Goal: Task Accomplishment & Management: Use online tool/utility

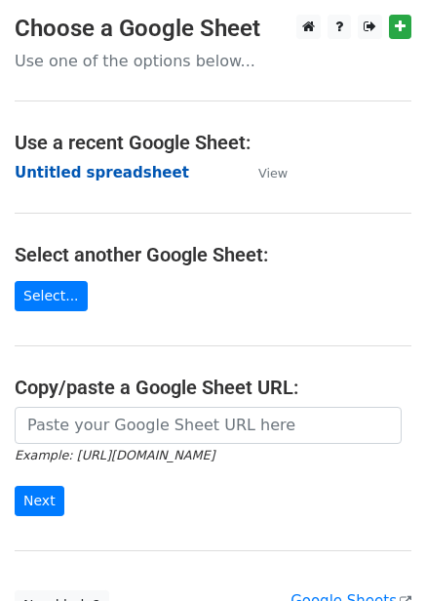
click at [133, 173] on strong "Untitled spreadsheet" at bounding box center [102, 173] width 175 height 18
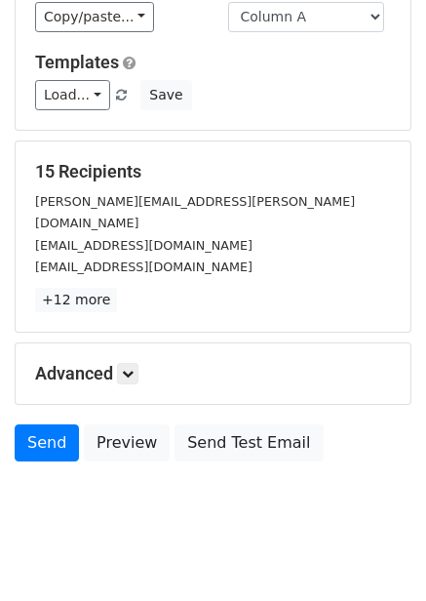
scroll to position [157, 0]
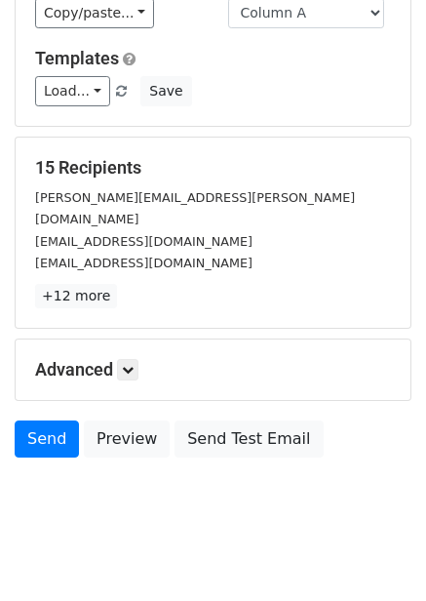
click at [135, 373] on div "Advanced Tracking Track Opens UTM Codes Track Clicks Filters Only include sprea…" at bounding box center [213, 369] width 395 height 60
click at [134, 364] on icon at bounding box center [128, 370] width 12 height 12
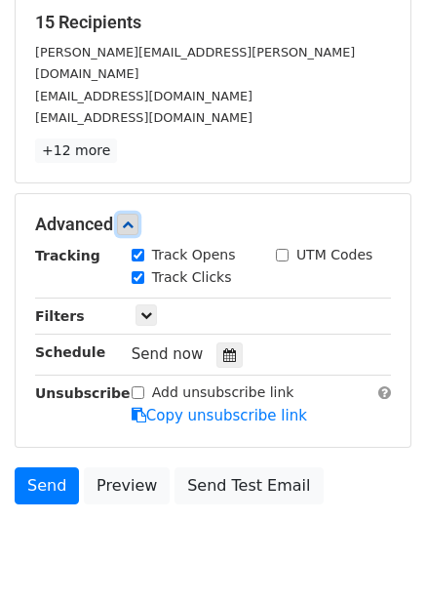
scroll to position [303, 0]
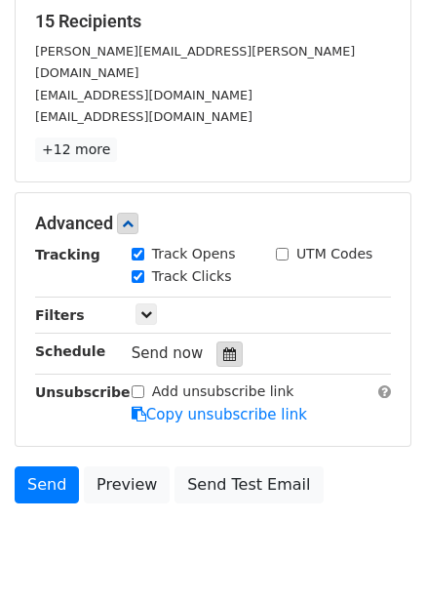
click at [231, 341] on div at bounding box center [230, 353] width 26 height 25
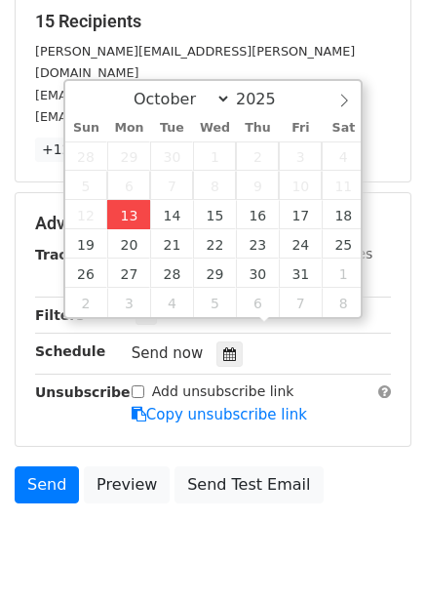
type input "2025-10-13 12:37"
type input "37"
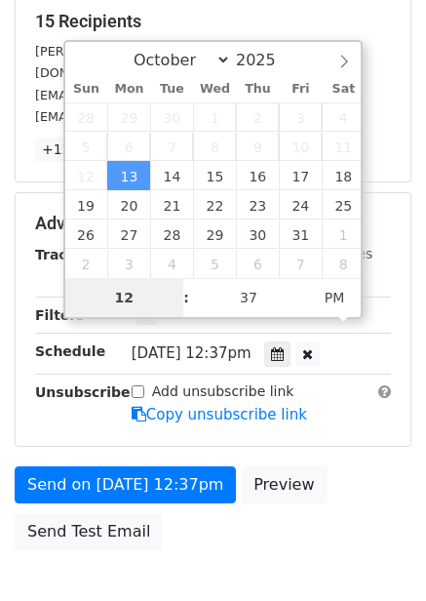
type input "4"
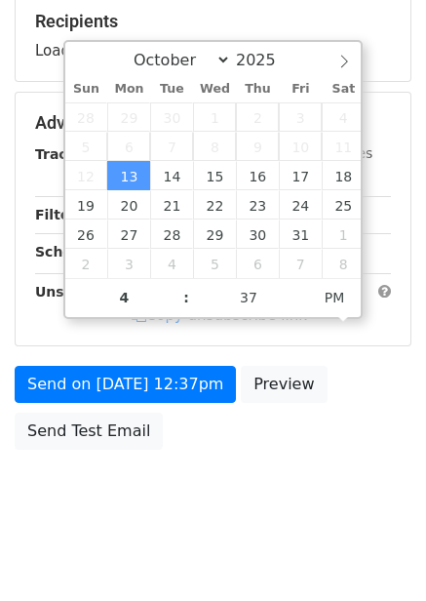
type input "2025-10-13 16:37"
click at [379, 479] on body "New Campaign Daily emails left: 50 Google Sheet: Untitled spreadsheet Variables…" at bounding box center [213, 124] width 426 height 826
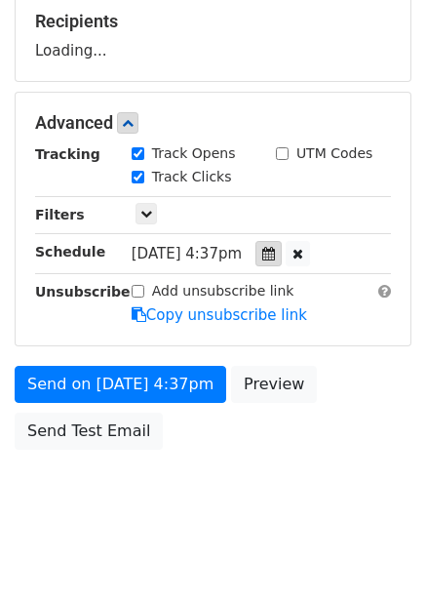
click at [275, 257] on icon at bounding box center [268, 254] width 13 height 14
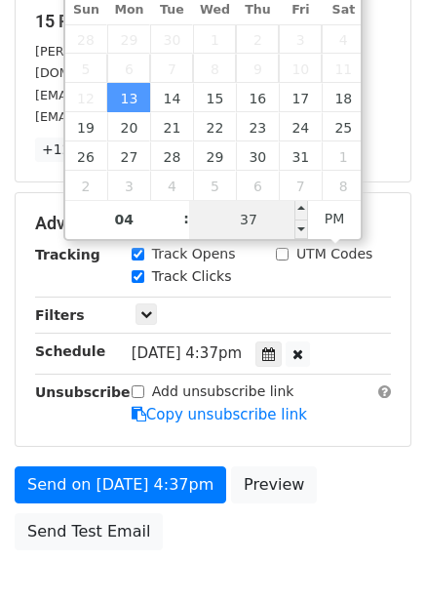
click at [259, 215] on input "37" at bounding box center [248, 219] width 119 height 39
type input "0"
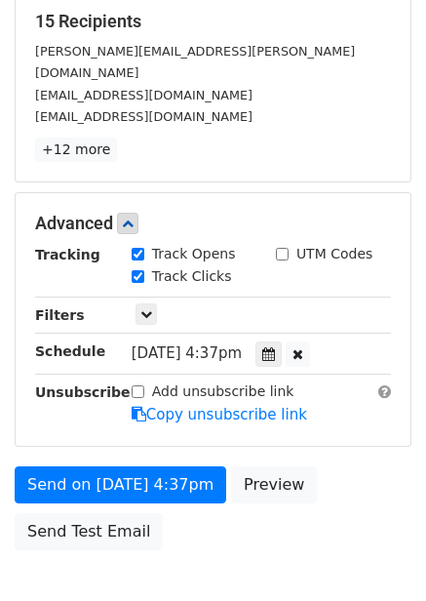
type input "2025-10-13 16:00"
click at [338, 466] on div "Send on Oct 13 at 4:37pm Preview Send Test Email" at bounding box center [213, 513] width 426 height 94
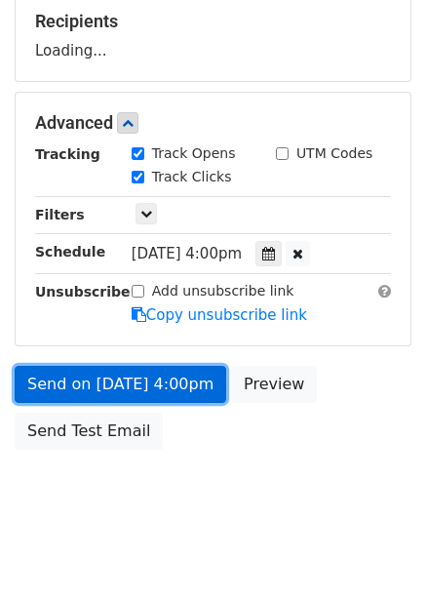
click at [161, 374] on link "Send on Oct 13 at 4:00pm" at bounding box center [121, 384] width 212 height 37
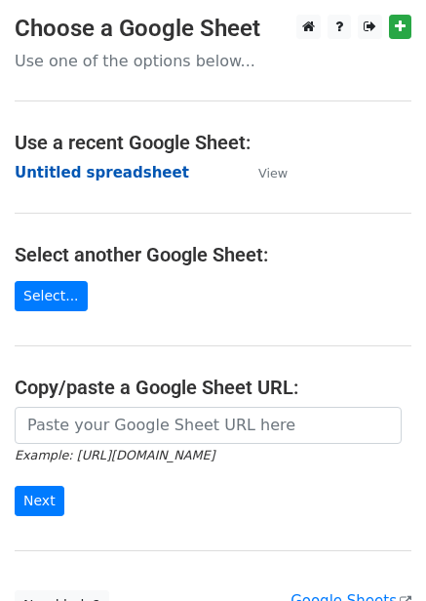
click at [114, 176] on strong "Untitled spreadsheet" at bounding box center [102, 173] width 175 height 18
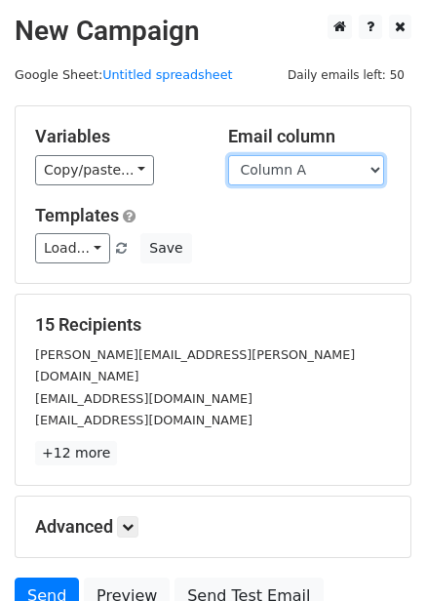
drag, startPoint x: 306, startPoint y: 159, endPoint x: 310, endPoint y: 182, distance: 23.7
click at [306, 159] on select "Column A Column B Column C Column D Column E Column F" at bounding box center [306, 170] width 156 height 30
select select "Column B"
click at [228, 155] on select "Column A Column B Column C Column D Column E Column F" at bounding box center [306, 170] width 156 height 30
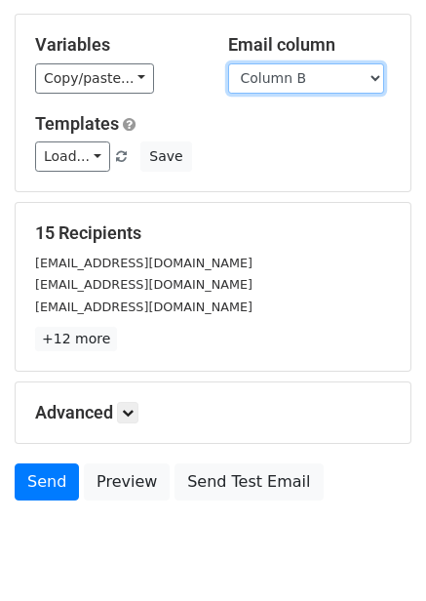
scroll to position [157, 0]
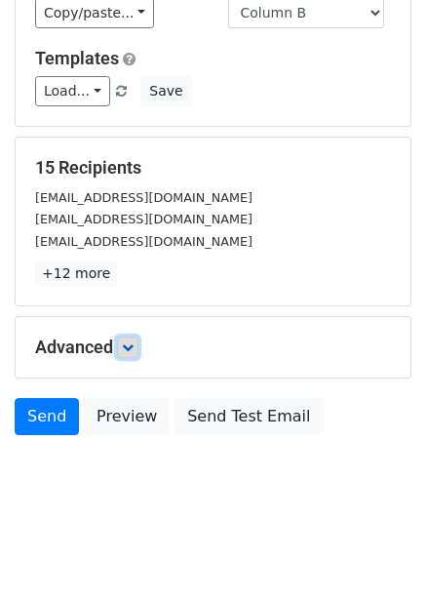
click at [138, 348] on link at bounding box center [127, 346] width 21 height 21
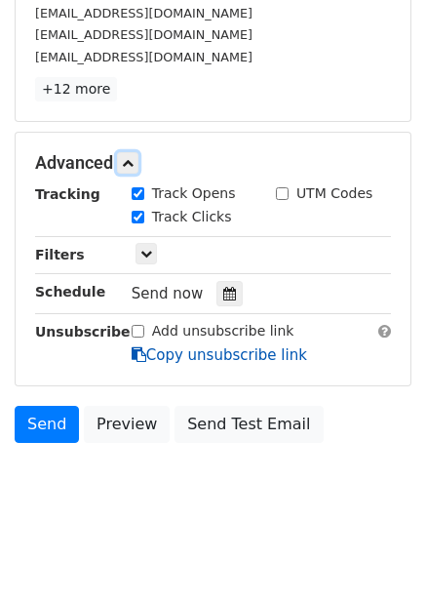
scroll to position [342, 0]
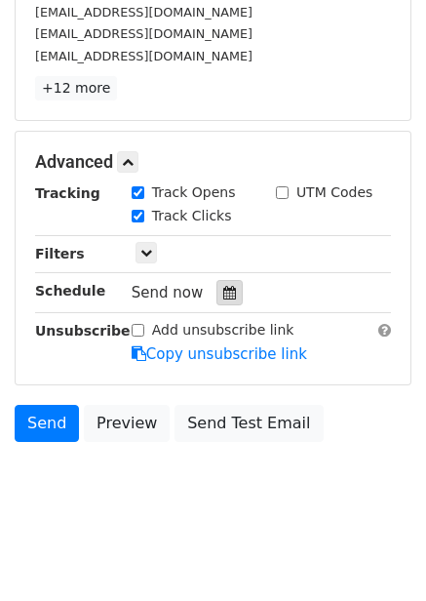
click at [228, 288] on div at bounding box center [230, 292] width 26 height 25
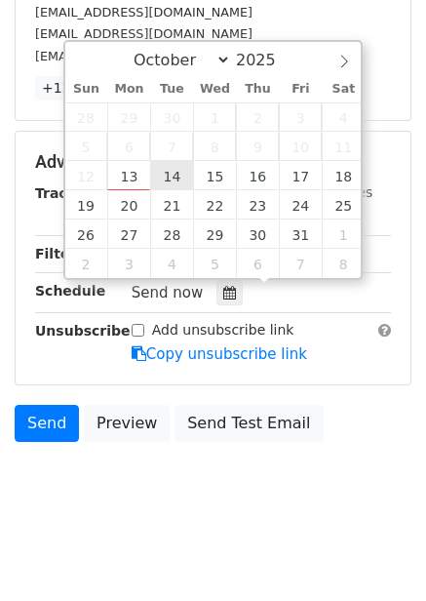
type input "2025-10-14 12:00"
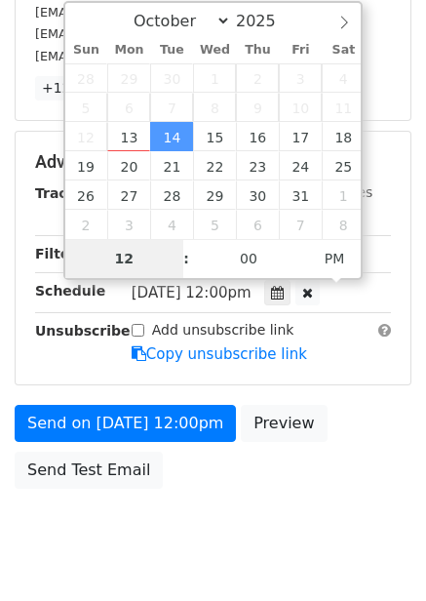
type input "5"
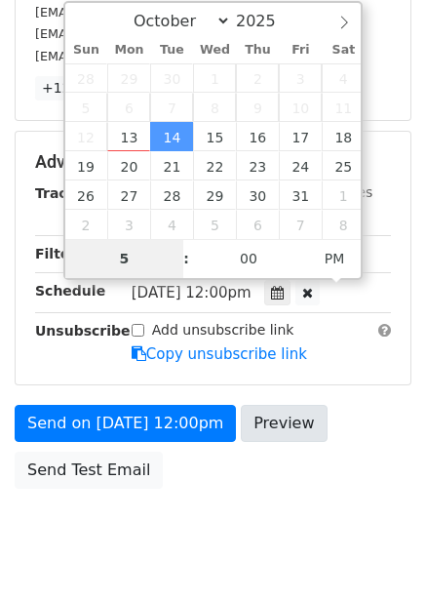
scroll to position [317, 0]
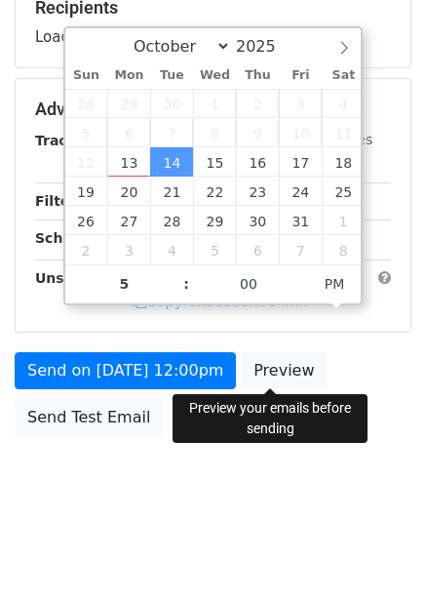
type input "2025-10-14 17:00"
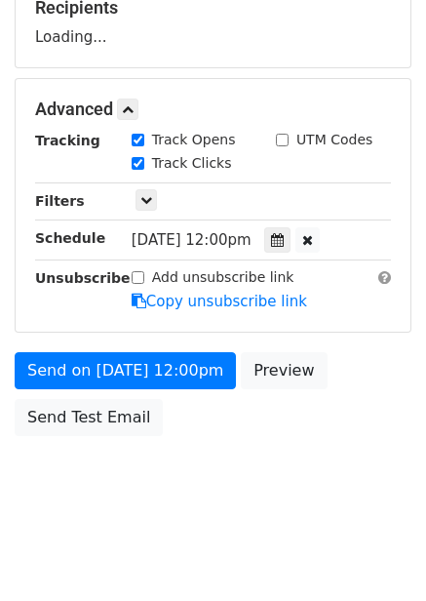
click at [344, 419] on div "Send on Oct 14 at 12:00pm Preview Send Test Email" at bounding box center [213, 399] width 426 height 94
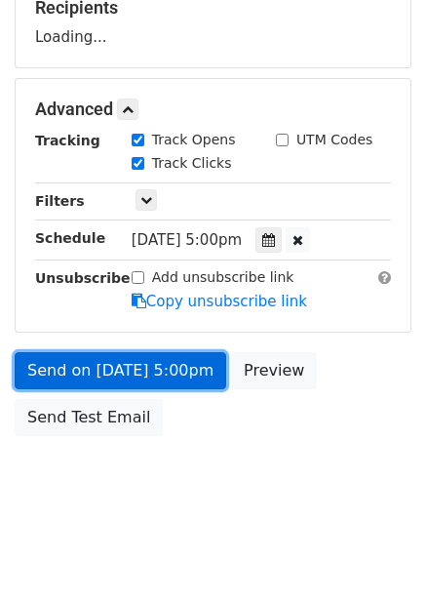
click at [169, 370] on link "Send on Oct 14 at 5:00pm" at bounding box center [121, 370] width 212 height 37
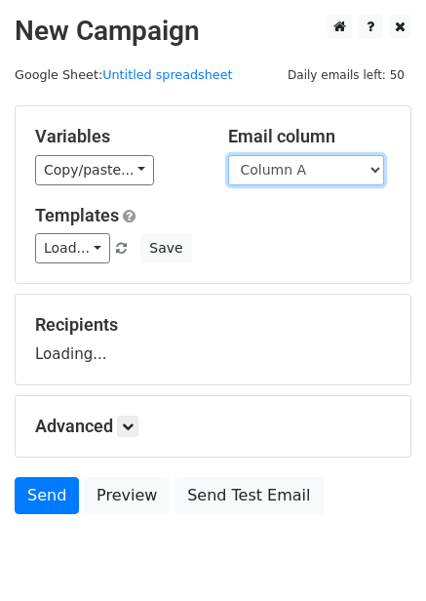
click at [286, 173] on select "Column A Column B Column C Column D Column E Column F" at bounding box center [306, 170] width 156 height 30
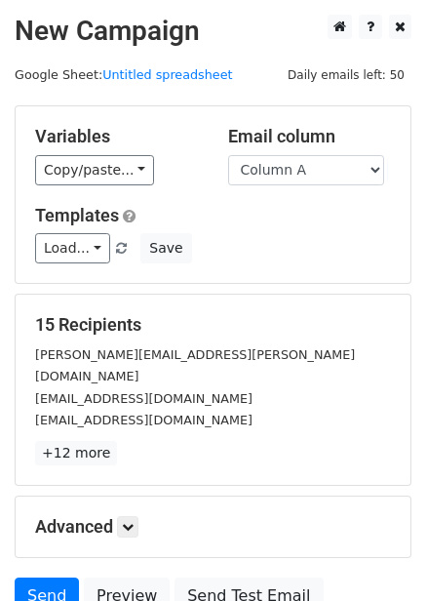
click at [289, 256] on div "Load... No templates saved Save" at bounding box center [212, 248] width 385 height 30
drag, startPoint x: 305, startPoint y: 164, endPoint x: 308, endPoint y: 180, distance: 16.8
click at [305, 164] on select "Column A Column B Column C Column D Column E Column F" at bounding box center [306, 170] width 156 height 30
select select "Column C"
click at [228, 155] on select "Column A Column B Column C Column D Column E Column F" at bounding box center [306, 170] width 156 height 30
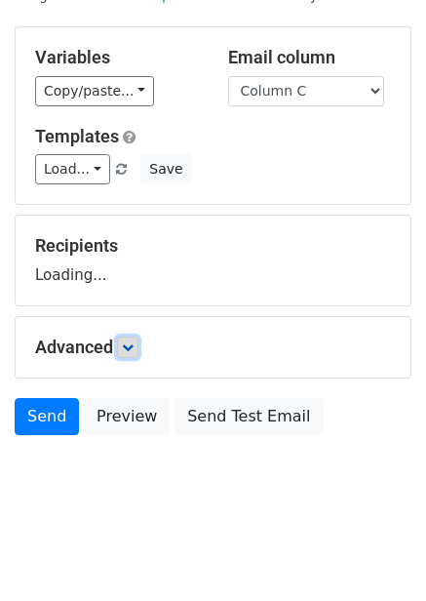
click at [136, 337] on link at bounding box center [127, 346] width 21 height 21
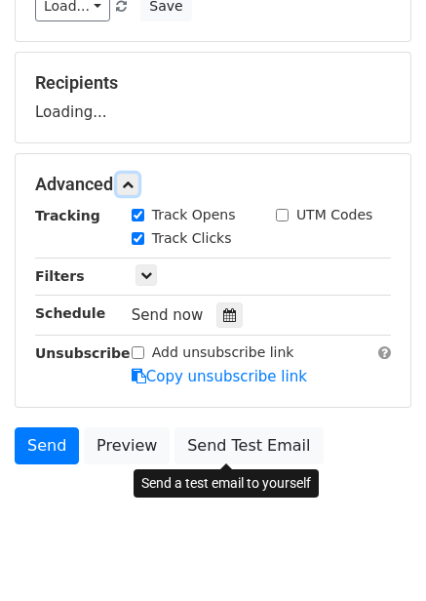
scroll to position [260, 0]
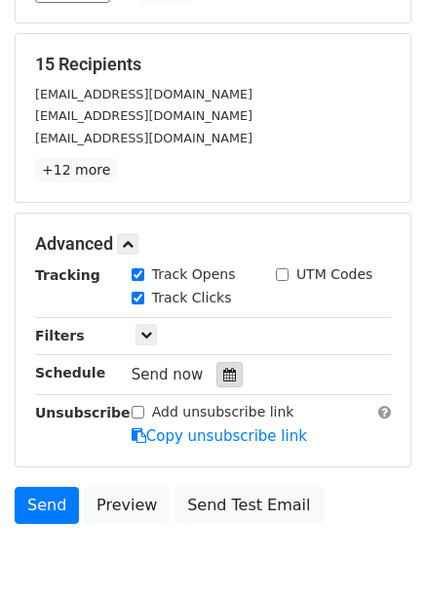
click at [227, 375] on div at bounding box center [230, 374] width 26 height 25
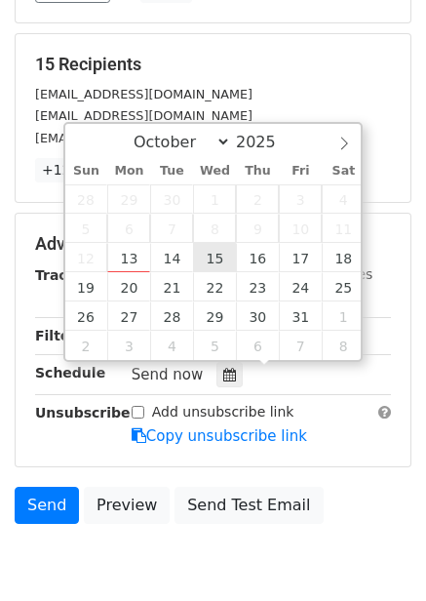
type input "2025-10-15 12:00"
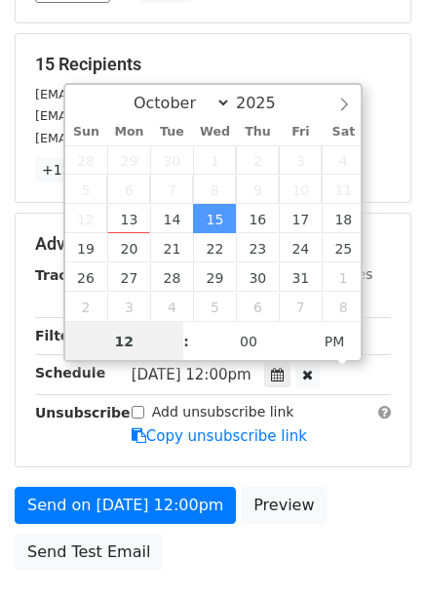
scroll to position [1, 0]
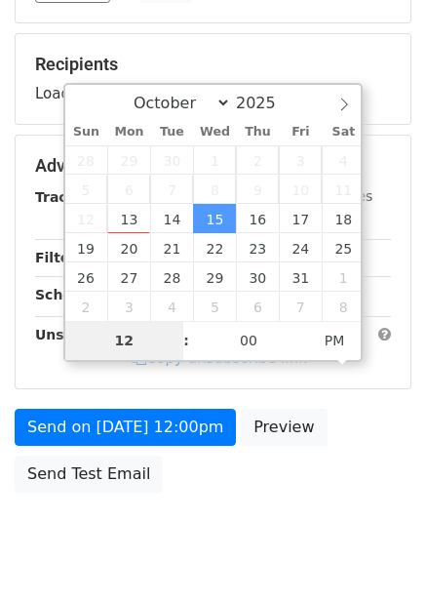
type input "6"
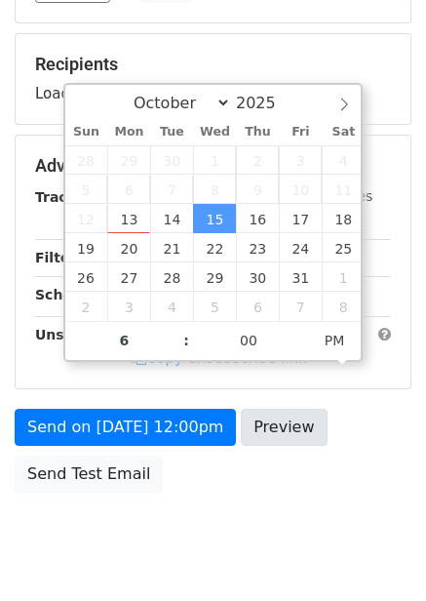
type input "2025-10-15 18:00"
click at [279, 458] on div "Send on Oct 15 at 12:00pm Preview Send Test Email" at bounding box center [213, 456] width 426 height 94
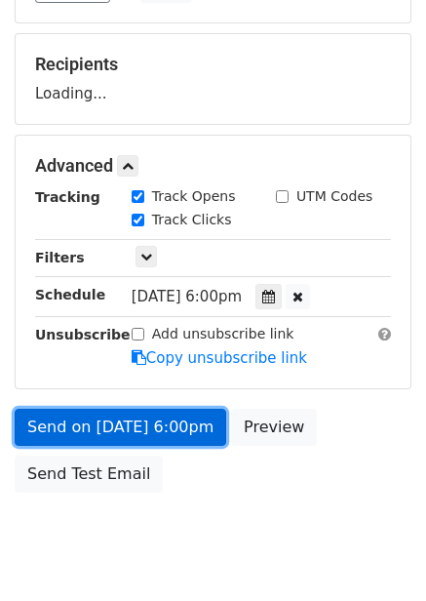
click at [135, 421] on link "Send on Oct 15 at 6:00pm" at bounding box center [121, 427] width 212 height 37
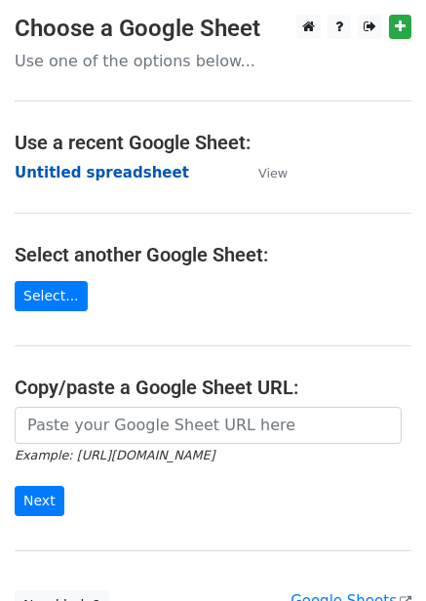
click at [128, 169] on strong "Untitled spreadsheet" at bounding box center [102, 173] width 175 height 18
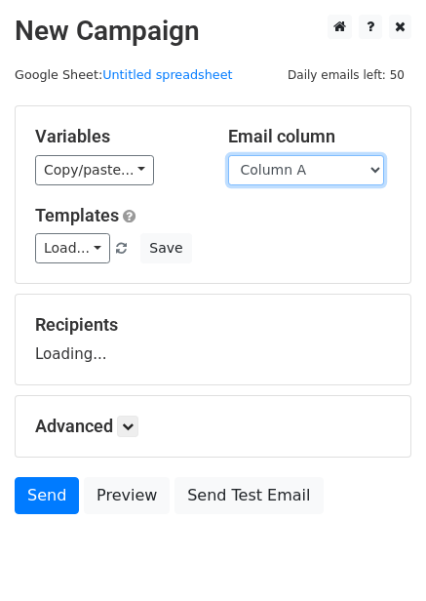
drag, startPoint x: 0, startPoint y: 0, endPoint x: 319, endPoint y: 164, distance: 358.6
click at [319, 159] on select "Column A Column B Column C Column D Column E Column F" at bounding box center [306, 170] width 156 height 30
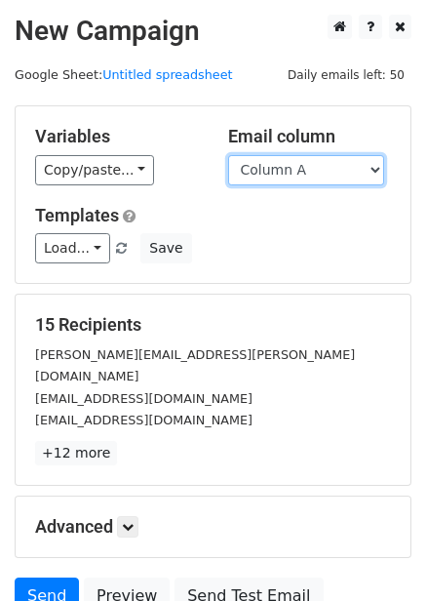
drag, startPoint x: 335, startPoint y: 168, endPoint x: 335, endPoint y: 182, distance: 14.6
click at [335, 168] on select "Column A Column B Column C Column D Column E Column F" at bounding box center [306, 170] width 156 height 30
select select "Column D"
click at [228, 155] on select "Column A Column B Column C Column D Column E Column F" at bounding box center [306, 170] width 156 height 30
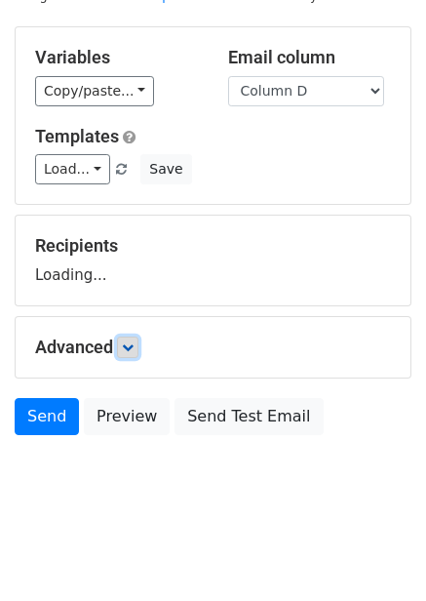
click at [134, 342] on icon at bounding box center [128, 347] width 12 height 12
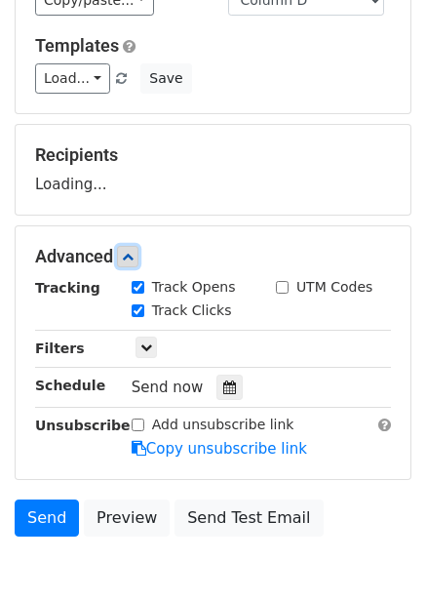
scroll to position [260, 0]
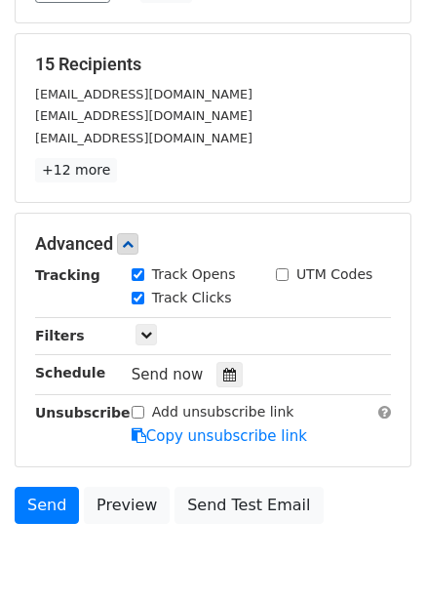
click at [228, 356] on div "Tracking Track Opens UTM Codes Track Clicks Filters Only include spreadsheet ro…" at bounding box center [213, 355] width 356 height 182
click at [228, 362] on div at bounding box center [230, 374] width 26 height 25
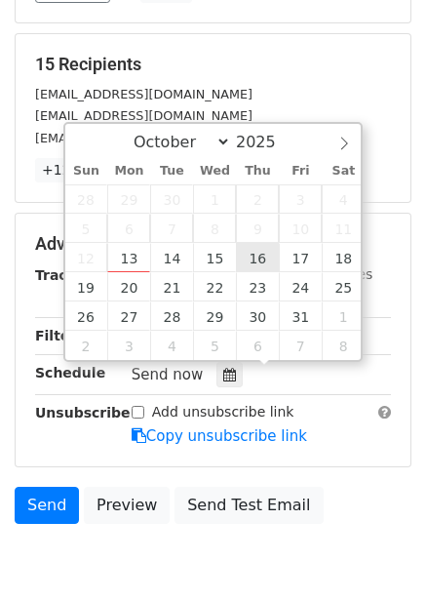
type input "2025-10-16 12:00"
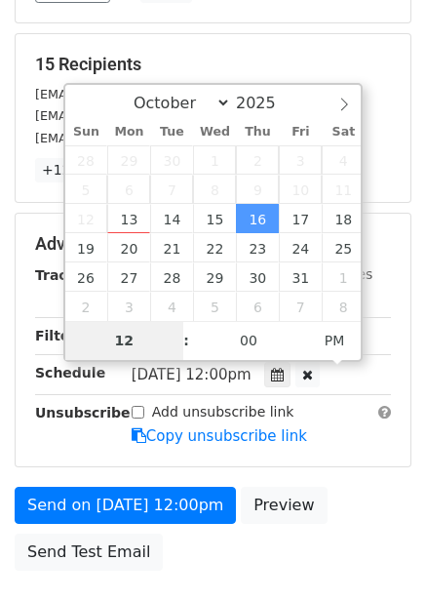
type input "7"
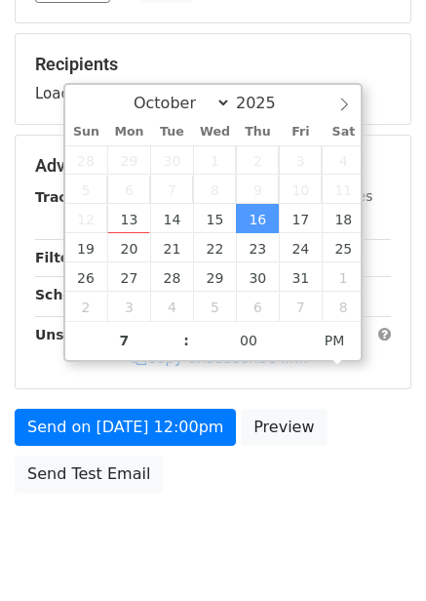
type input "2025-10-16 19:00"
click at [288, 520] on body "New Campaign Daily emails left: 50 Google Sheet: Untitled spreadsheet Variables…" at bounding box center [213, 167] width 426 height 826
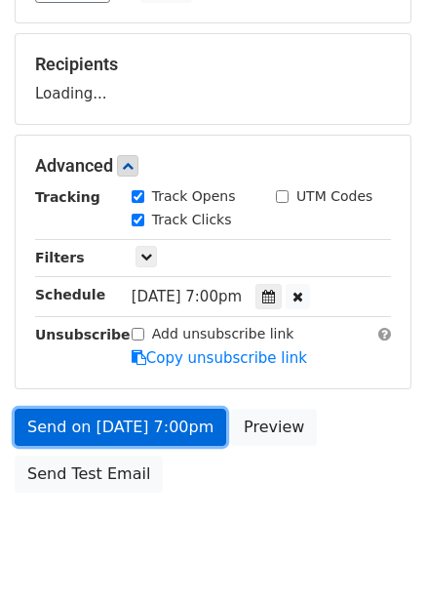
click at [169, 415] on link "Send on Oct 16 at 7:00pm" at bounding box center [121, 427] width 212 height 37
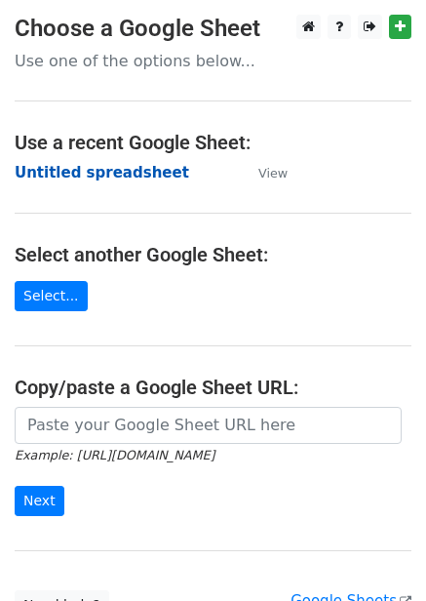
click at [142, 173] on strong "Untitled spreadsheet" at bounding box center [102, 173] width 175 height 18
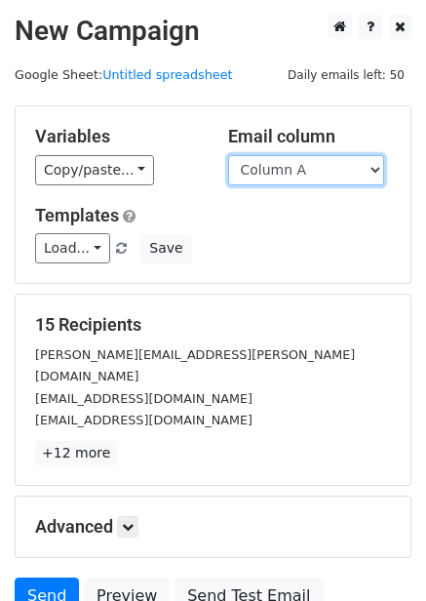
drag, startPoint x: 357, startPoint y: 154, endPoint x: 351, endPoint y: 166, distance: 13.1
click at [357, 155] on select "Column A Column B Column C Column D Column E Column F" at bounding box center [306, 170] width 156 height 30
select select "Column E"
click at [228, 155] on select "Column A Column B Column C Column D Column E Column F" at bounding box center [306, 170] width 156 height 30
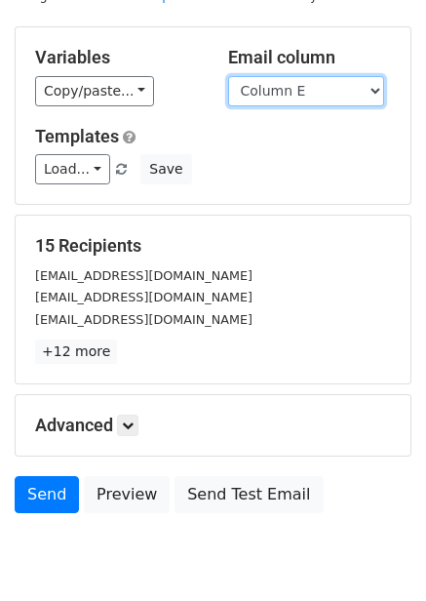
scroll to position [157, 0]
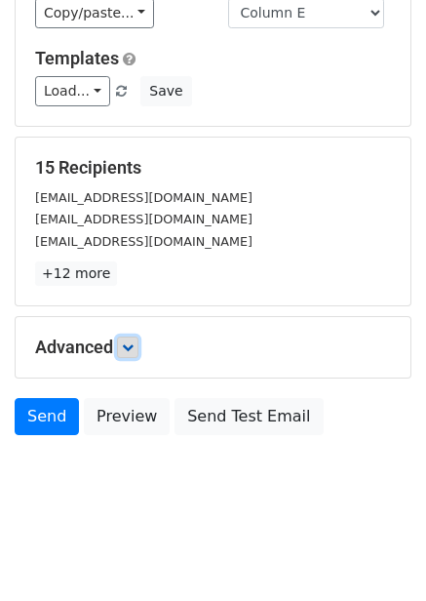
click at [128, 345] on icon at bounding box center [128, 347] width 12 height 12
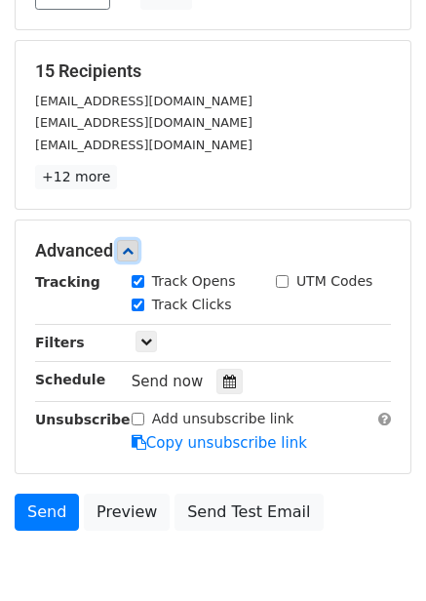
scroll to position [348, 0]
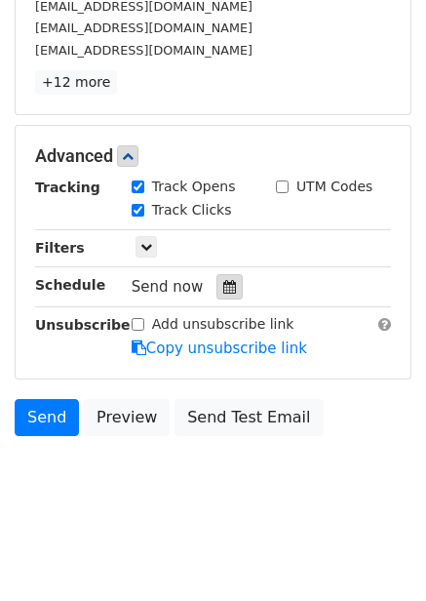
click at [223, 292] on icon at bounding box center [229, 287] width 13 height 14
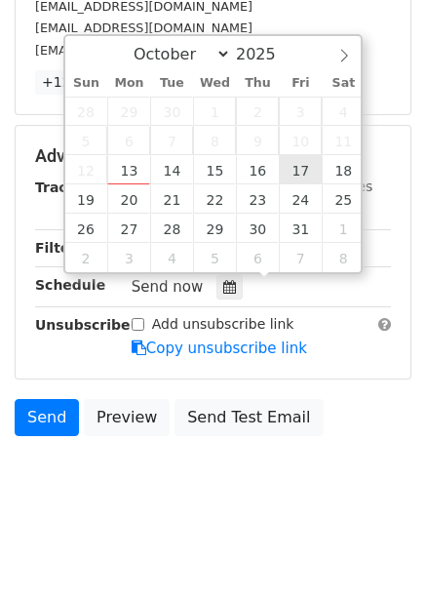
type input "2025-10-17 12:00"
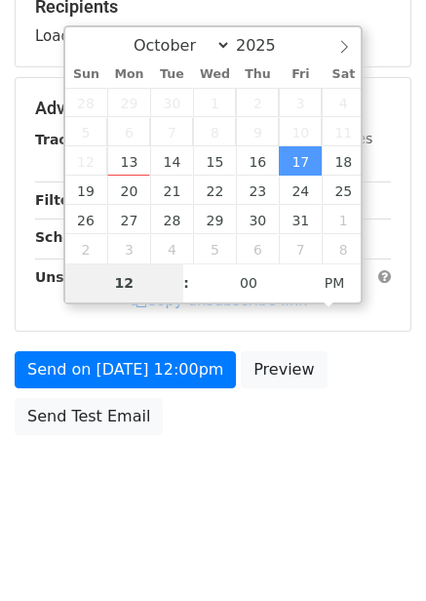
type input "8"
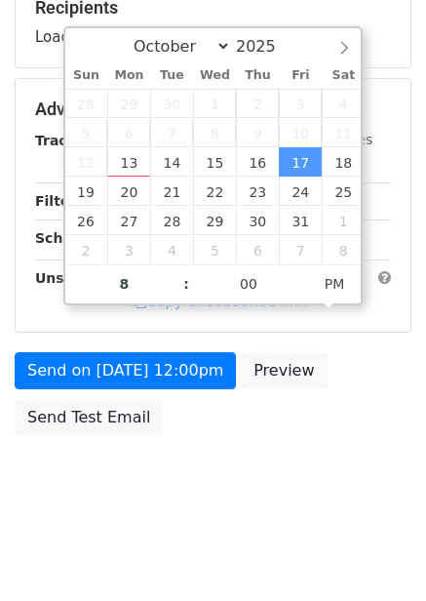
type input "2025-10-17 20:00"
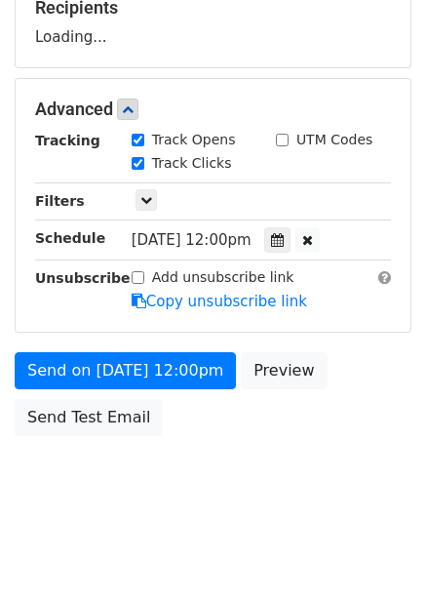
click at [371, 427] on div "Send on Oct 17 at 12:00pm Preview Send Test Email" at bounding box center [213, 399] width 426 height 94
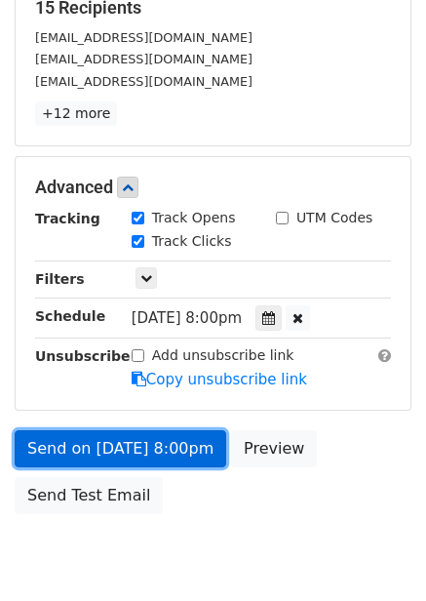
click at [184, 444] on link "Send on Oct 17 at 8:00pm" at bounding box center [121, 448] width 212 height 37
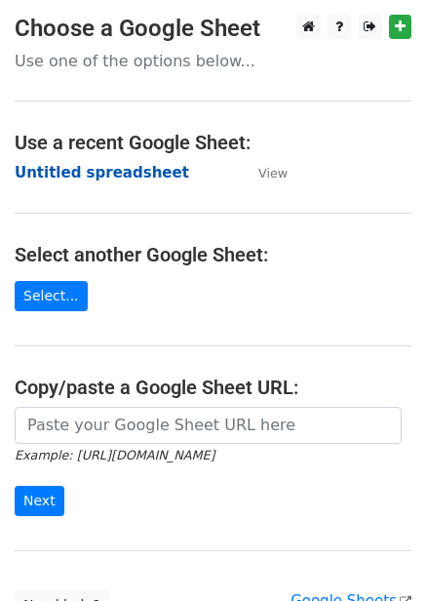
click at [58, 175] on strong "Untitled spreadsheet" at bounding box center [102, 173] width 175 height 18
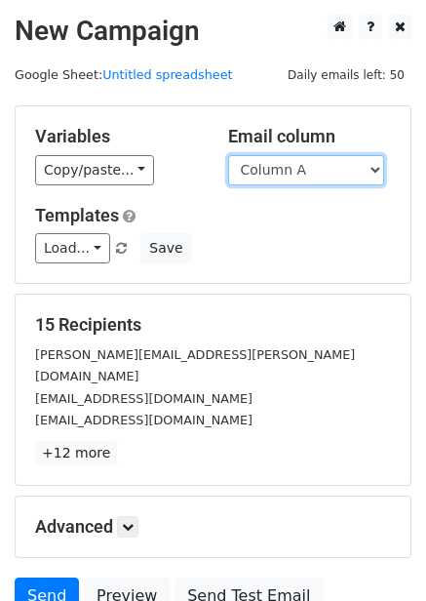
click at [302, 183] on select "Column A Column B Column C Column D Column E Column F" at bounding box center [306, 170] width 156 height 30
select select "Column F"
click at [228, 155] on select "Column A Column B Column C Column D Column E Column F" at bounding box center [306, 170] width 156 height 30
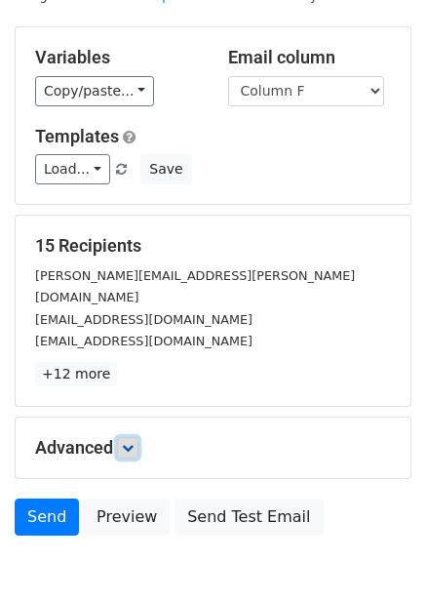
click at [134, 437] on link at bounding box center [127, 447] width 21 height 21
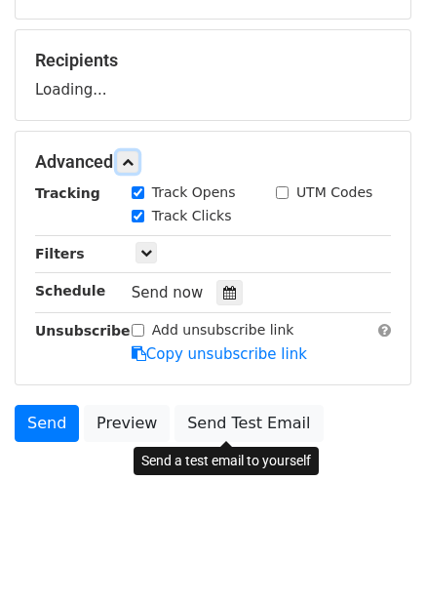
scroll to position [267, 0]
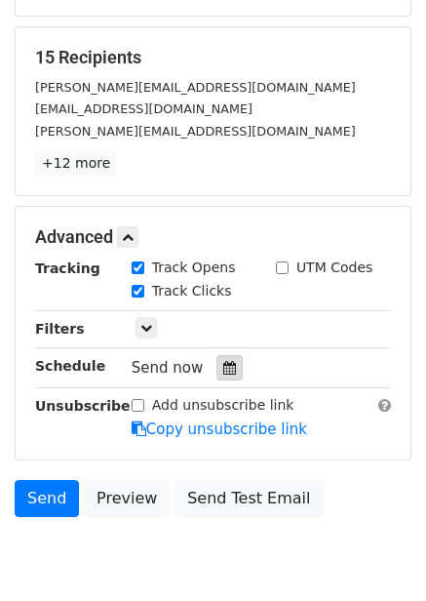
click at [223, 365] on icon at bounding box center [229, 368] width 13 height 14
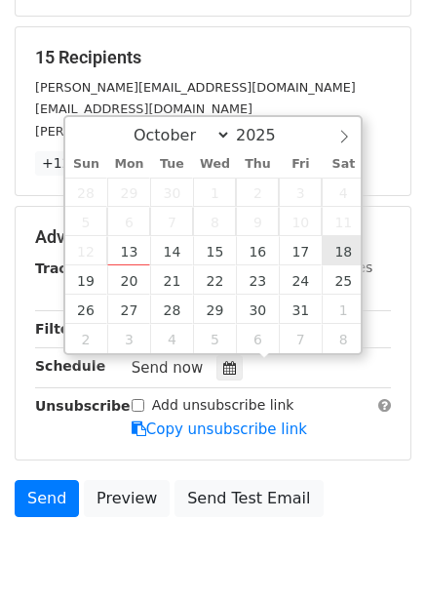
type input "[DATE] 12:00"
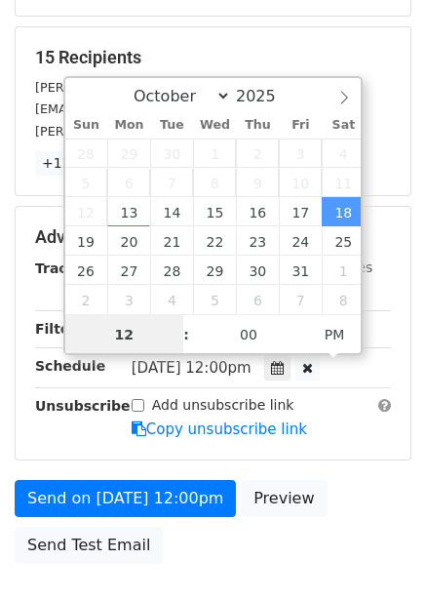
scroll to position [1, 0]
type input "9"
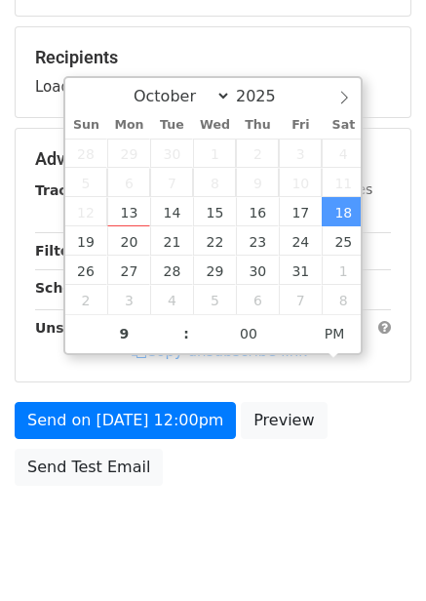
type input "[DATE] 21:00"
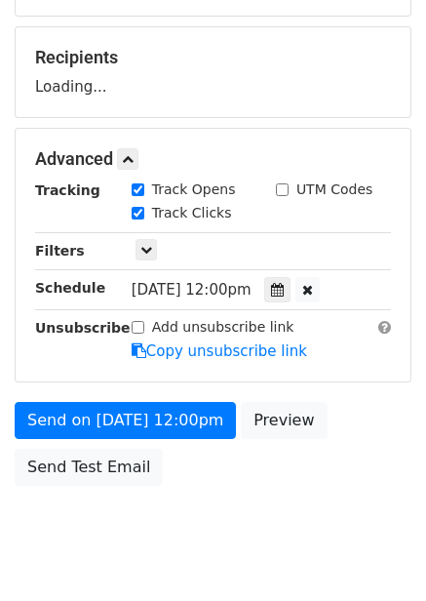
click at [355, 493] on div "Send on [DATE] 12:00pm Preview Send Test Email" at bounding box center [213, 449] width 426 height 94
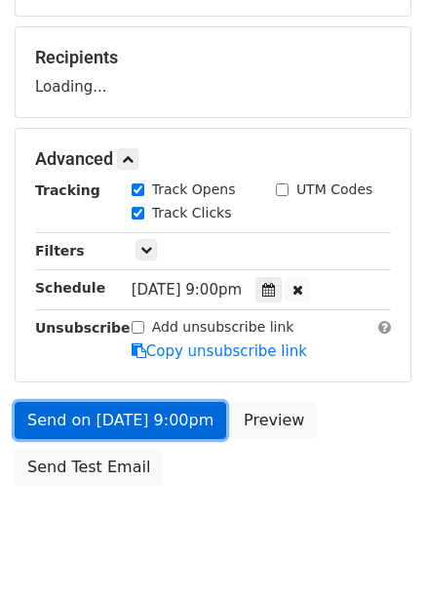
click at [176, 415] on link "Send on [DATE] 9:00pm" at bounding box center [121, 420] width 212 height 37
